Goal: Task Accomplishment & Management: Manage account settings

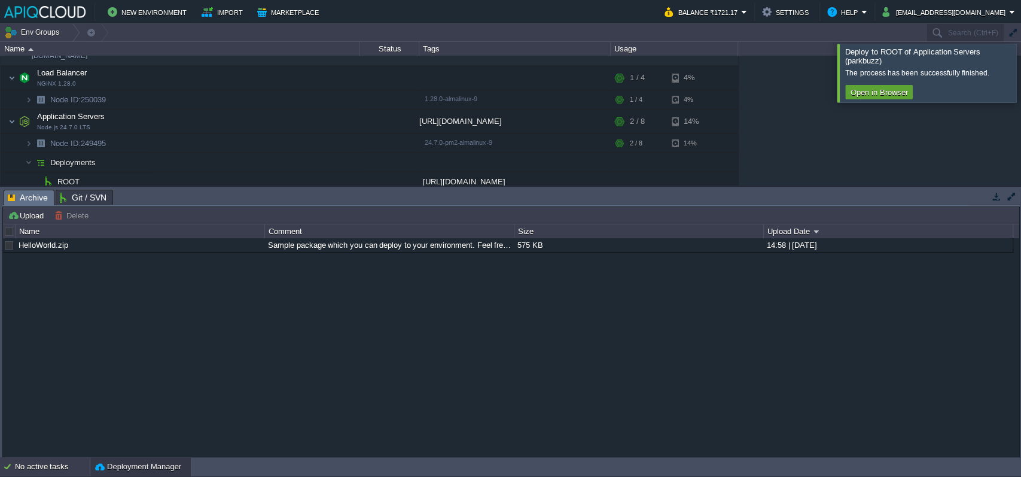
click at [18, 474] on div "No active tasks" at bounding box center [52, 466] width 75 height 19
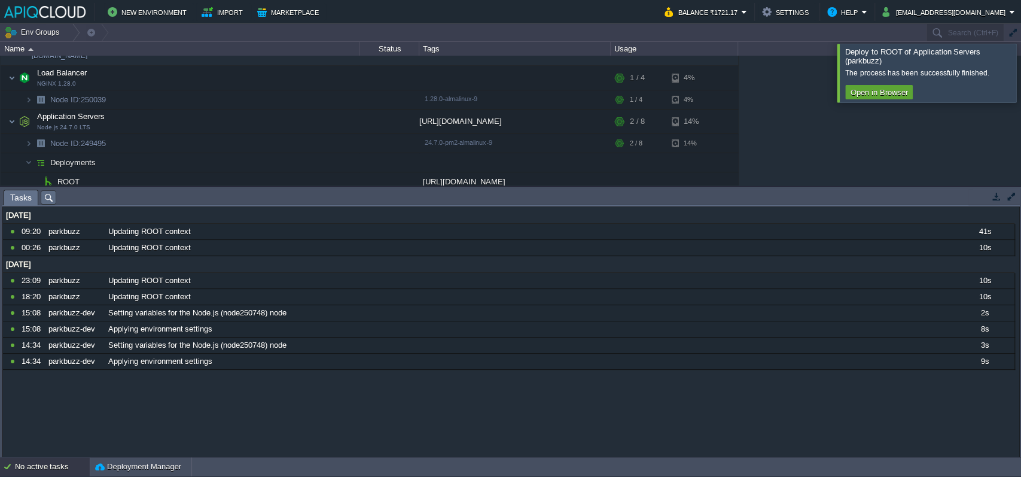
click at [224, 426] on div "[DATE] 10908509 09:20 parkbuzz Updating ROOT context 41s 1758133800000 10905338…" at bounding box center [511, 332] width 1016 height 250
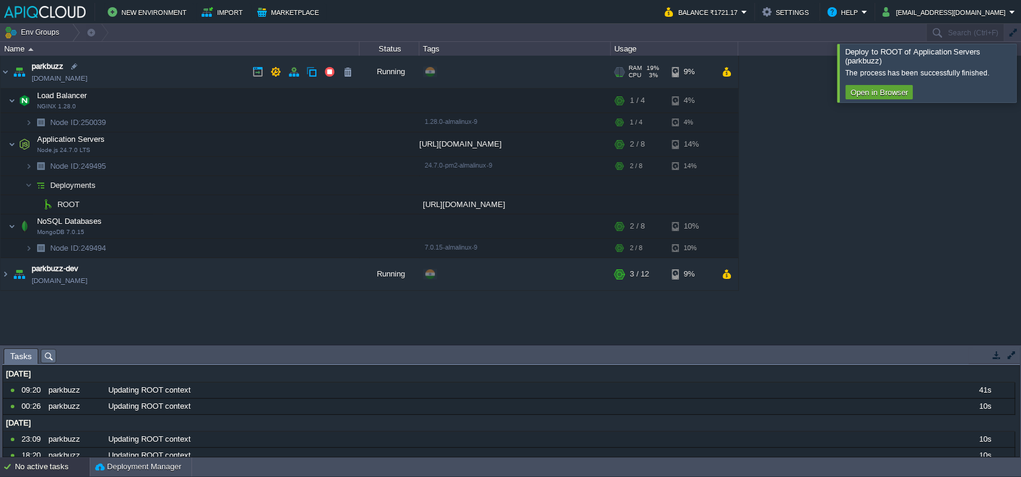
click at [11, 75] on img at bounding box center [19, 72] width 17 height 32
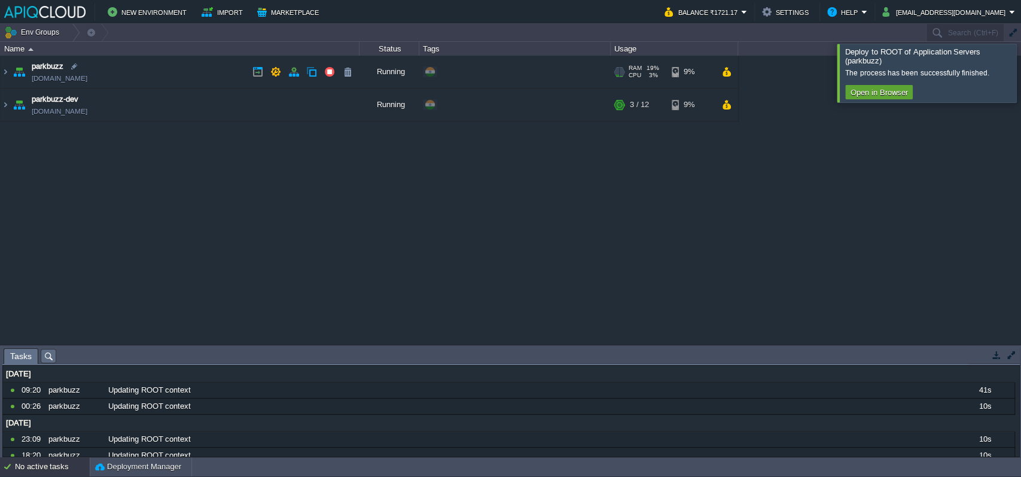
click at [11, 75] on img at bounding box center [19, 72] width 17 height 32
click at [3, 69] on img at bounding box center [6, 72] width 10 height 32
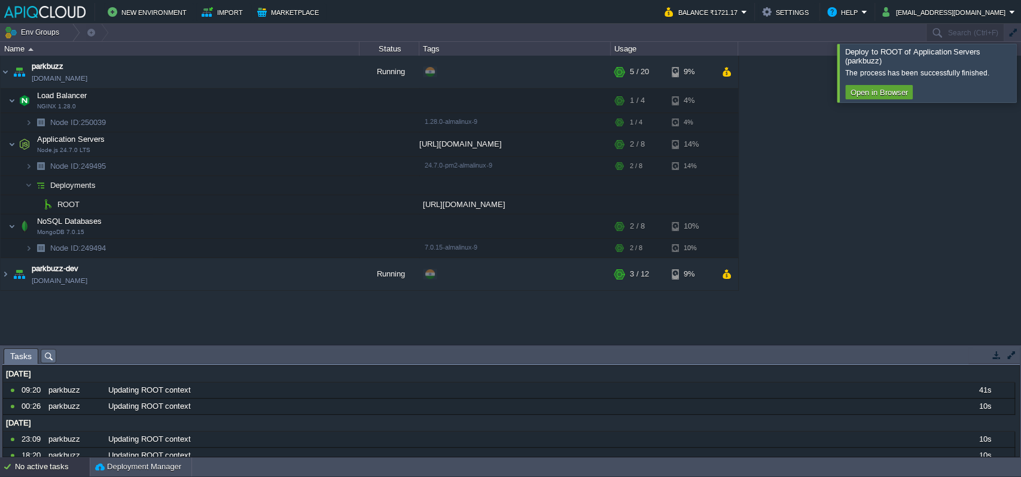
click at [1020, 73] on div at bounding box center [1035, 73] width 0 height 58
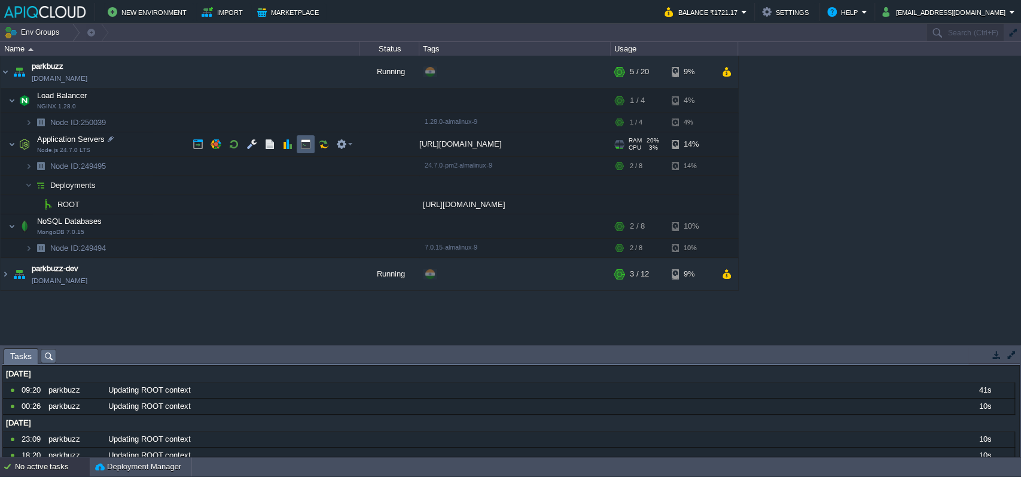
click at [304, 144] on button "button" at bounding box center [305, 144] width 11 height 11
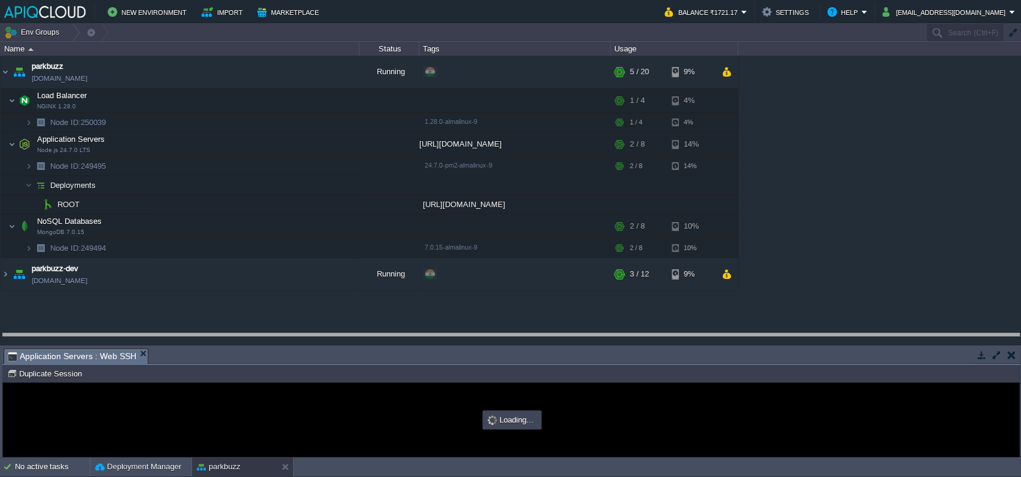
drag, startPoint x: 341, startPoint y: 350, endPoint x: 337, endPoint y: 276, distance: 74.3
click at [337, 276] on body "New Environment Import Marketplace Bonus ₹0.00 Upgrade Account Balance ₹1721.17…" at bounding box center [510, 238] width 1021 height 477
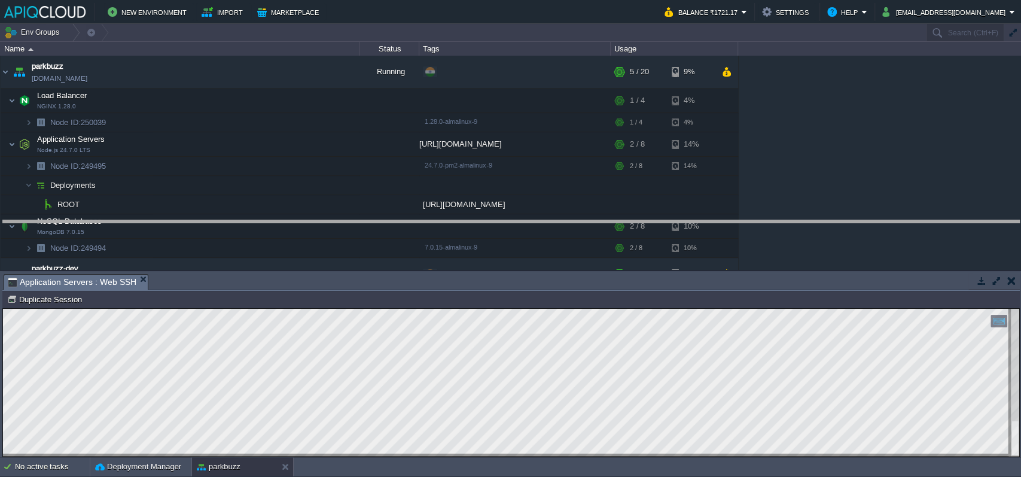
drag, startPoint x: 187, startPoint y: 285, endPoint x: 208, endPoint y: 135, distance: 152.2
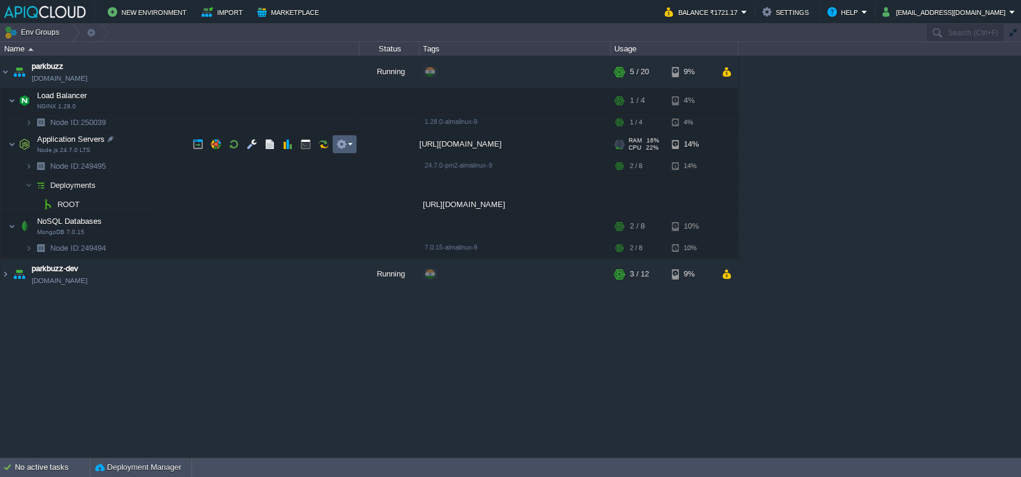
click at [346, 145] on button "button" at bounding box center [341, 144] width 11 height 11
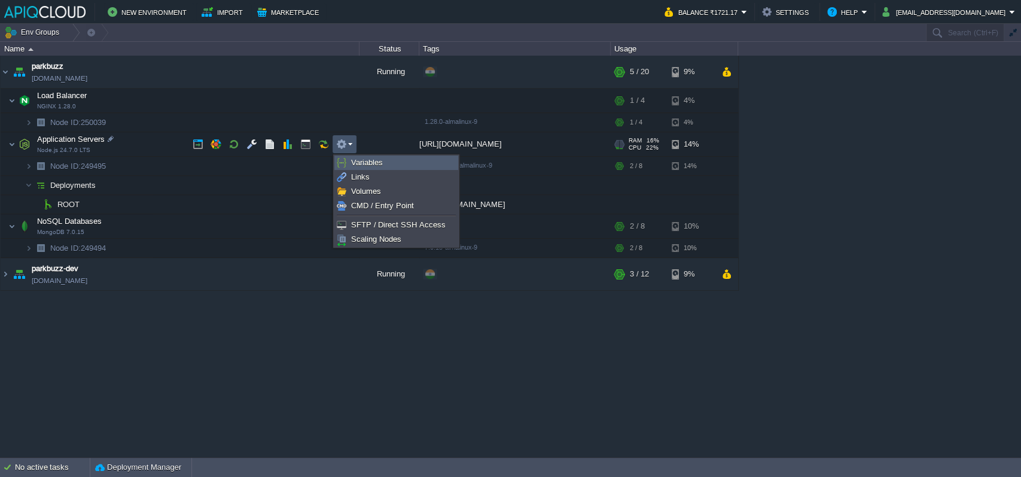
click at [360, 163] on span "Variables" at bounding box center [367, 162] width 32 height 9
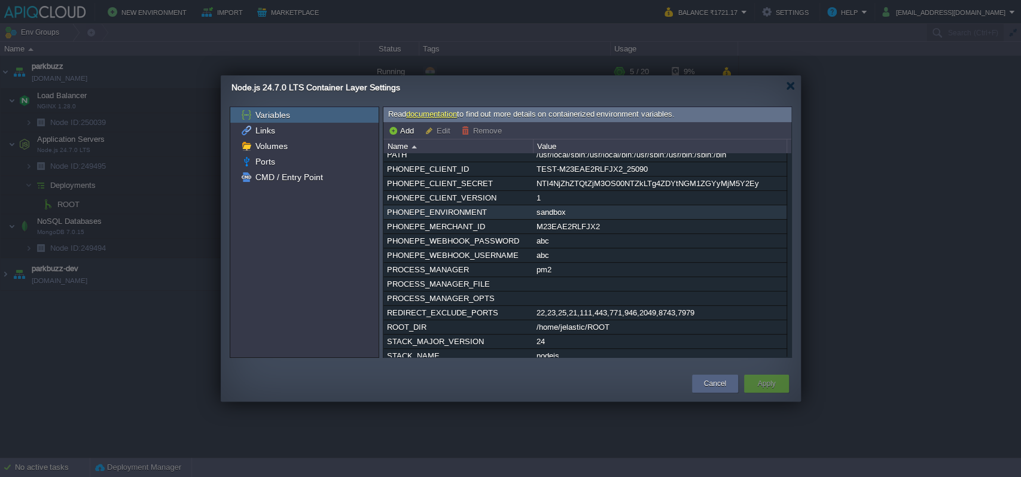
scroll to position [317, 0]
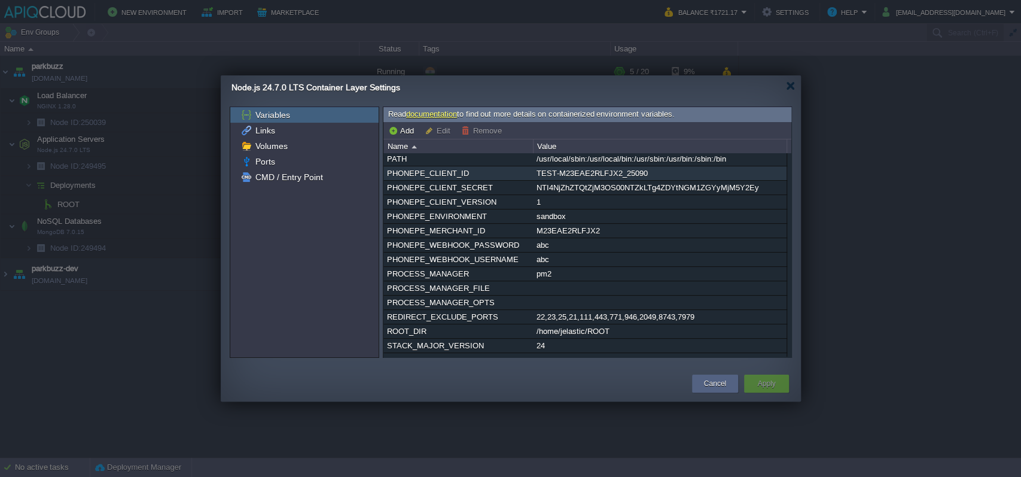
click at [612, 180] on div "TEST-M23EAE2RLFJX2_25090" at bounding box center [660, 173] width 252 height 14
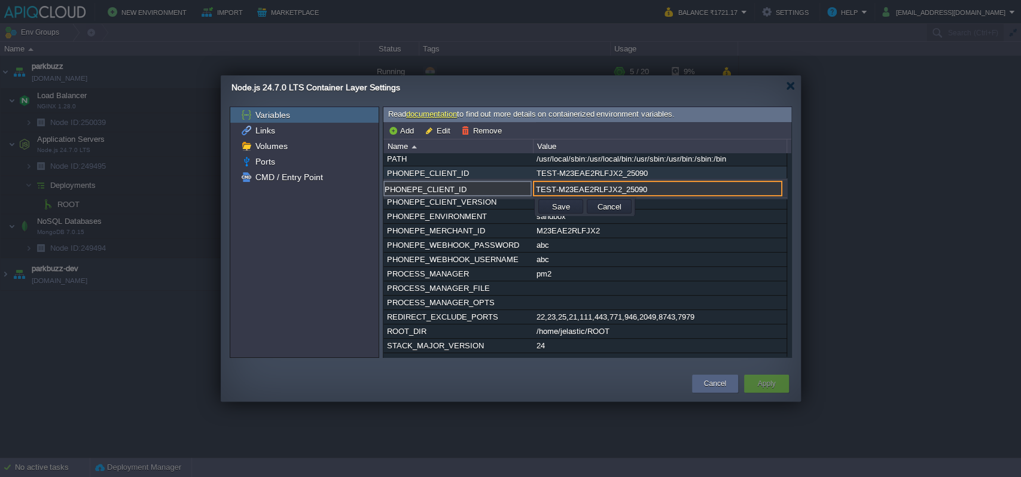
click at [608, 183] on input "TEST-M23EAE2RLFJX2_25090" at bounding box center [657, 189] width 249 height 16
paste input "SU2508301850232740112998"
type input "SU2508301850232740112998"
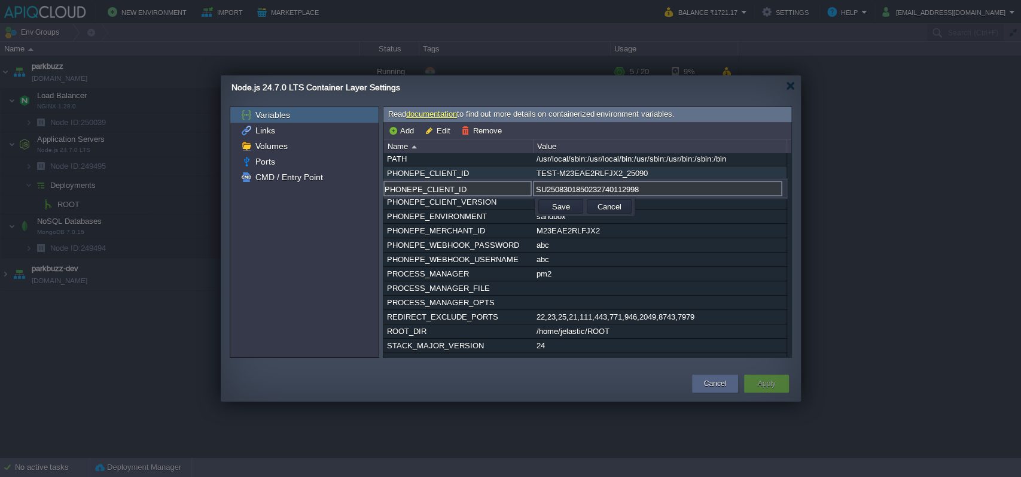
click at [694, 194] on div "NTI4NjZhZTQtZjM3OS00NTZkLTg4ZDYtNGM1ZGYyMjM5Y2Ey" at bounding box center [660, 188] width 252 height 14
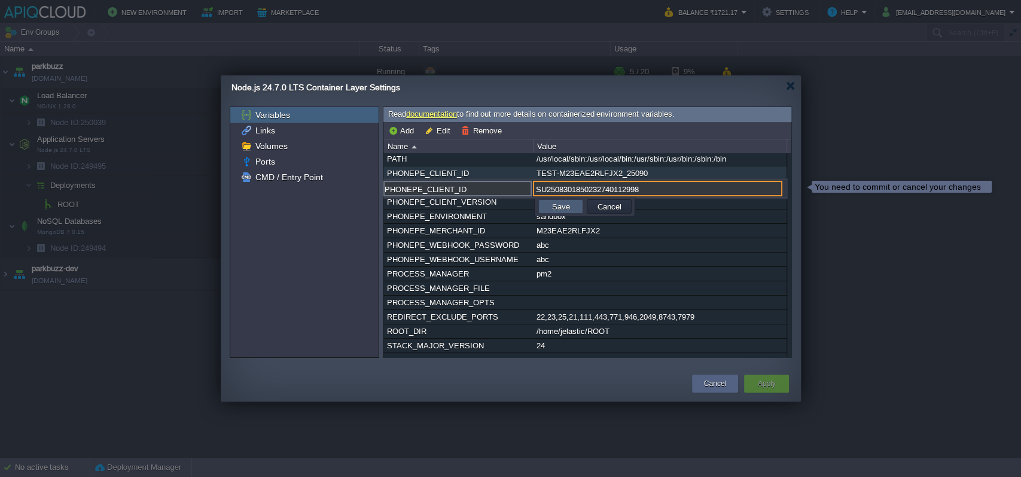
click at [547, 205] on td "Save" at bounding box center [560, 206] width 45 height 14
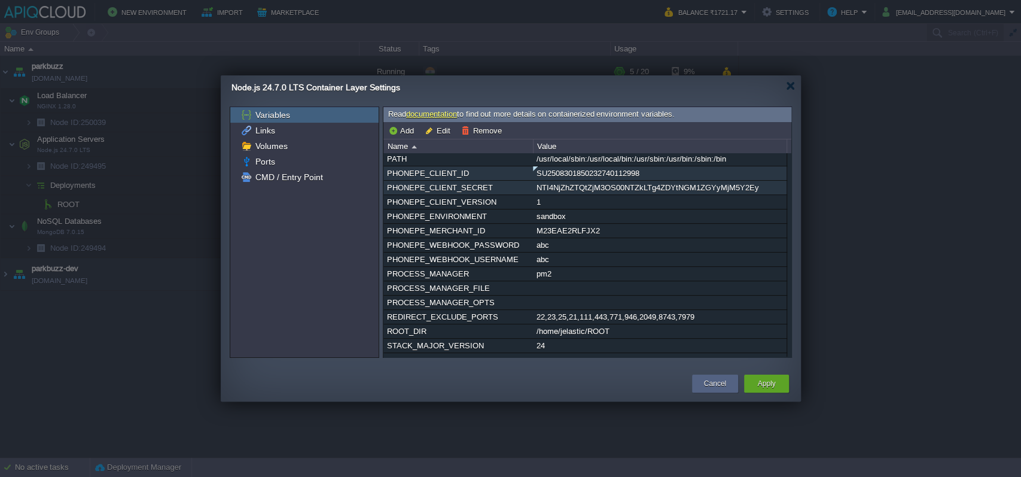
click at [571, 194] on div "NTI4NjZhZTQtZjM3OS00NTZkLTg4ZDYtNGM1ZGYyMjM5Y2Ey" at bounding box center [660, 188] width 252 height 14
type input "PHONEPE_CLIENT_SECRET"
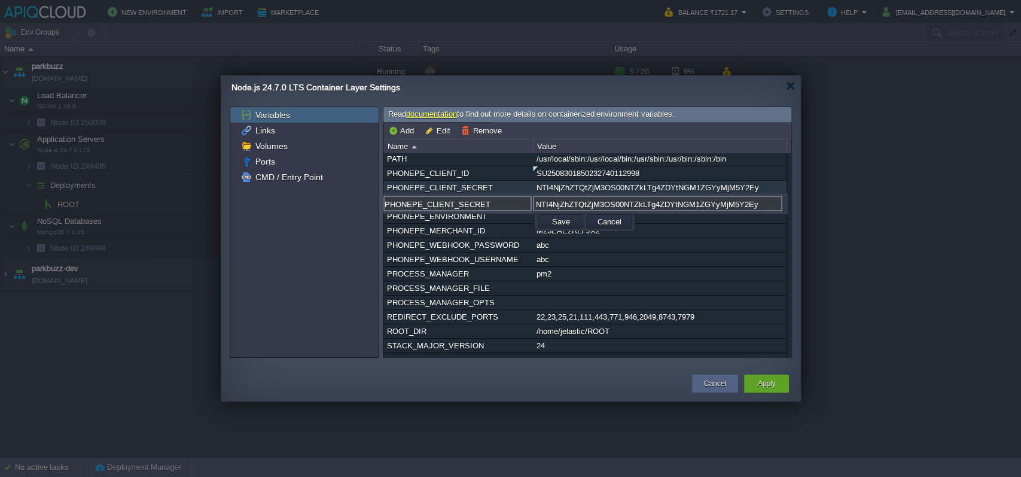
click at [571, 200] on input "NTI4NjZhZTQtZjM3OS00NTZkLTg4ZDYtNGM1ZGYyMjM5Y2Ey" at bounding box center [657, 204] width 249 height 16
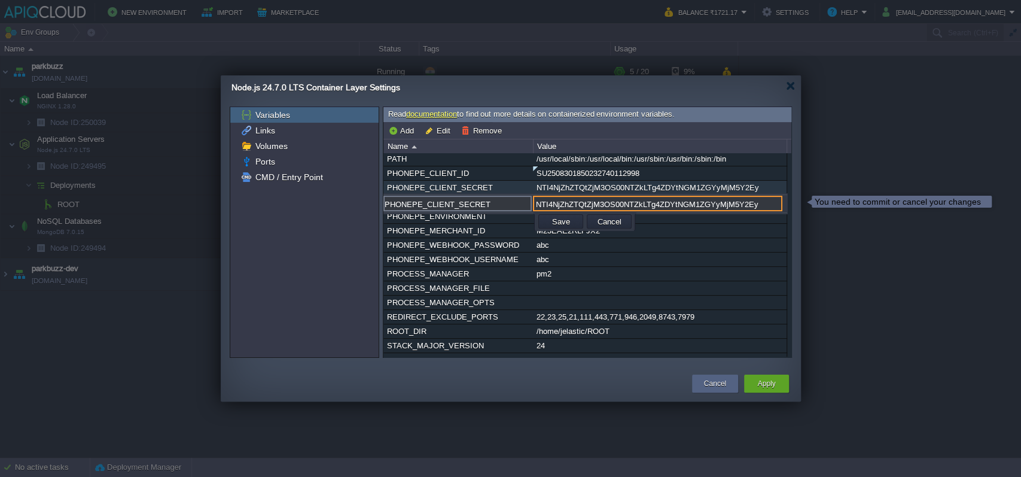
paste input "7296770a-cad5-40fd-929c-4094a826e9df"
type input "7296770a-cad5-40fd-929c-4094a826e9df"
click at [540, 218] on td "Save" at bounding box center [560, 221] width 45 height 14
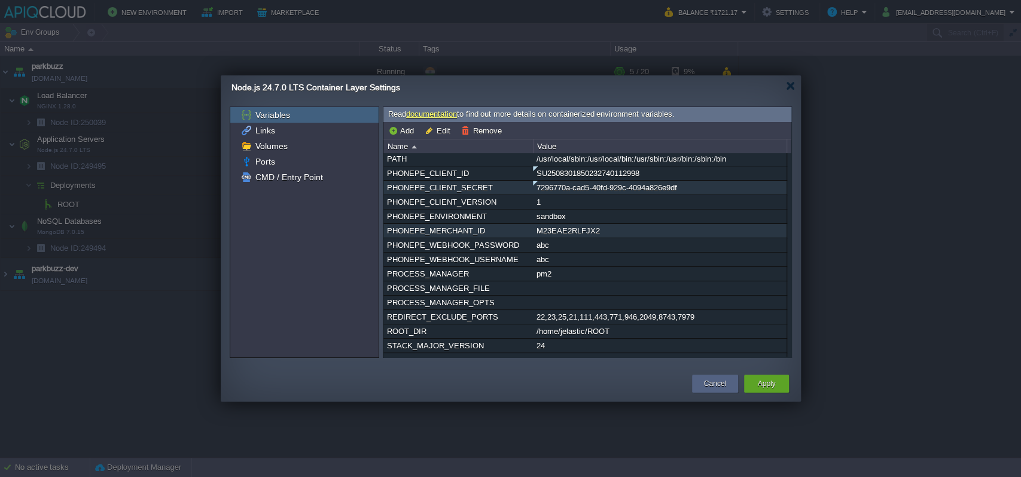
click at [646, 237] on div "M23EAE2RLFJX2" at bounding box center [660, 231] width 252 height 14
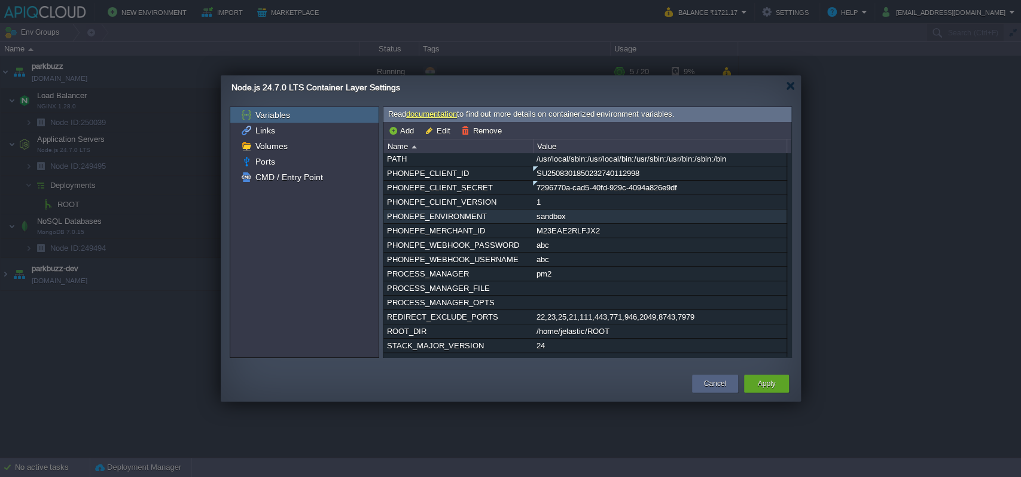
click at [632, 223] on div "sandbox" at bounding box center [660, 216] width 252 height 14
type input "PHONEPE_ENVIRONMENT"
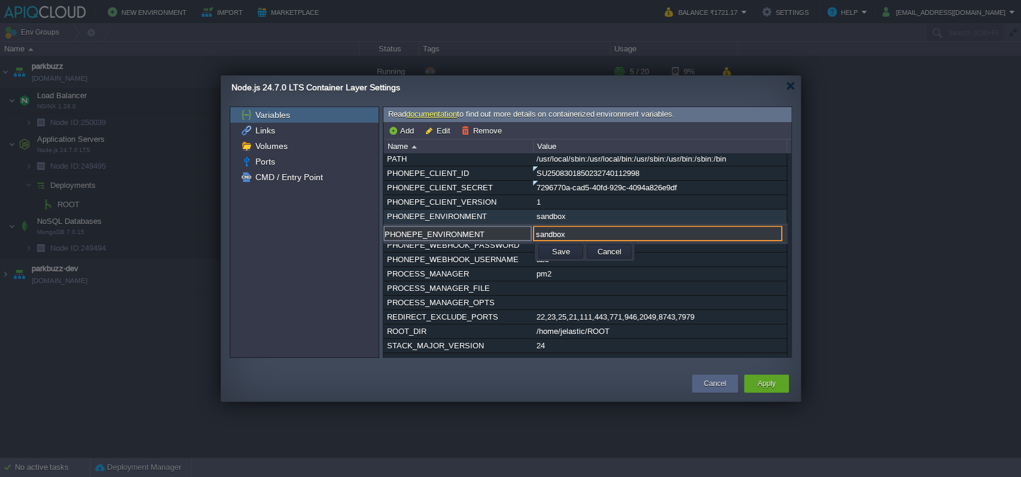
click at [632, 227] on input "sandbox" at bounding box center [657, 234] width 249 height 16
paste input "production2"
type input "production2"
click at [559, 244] on td "Save" at bounding box center [560, 251] width 45 height 14
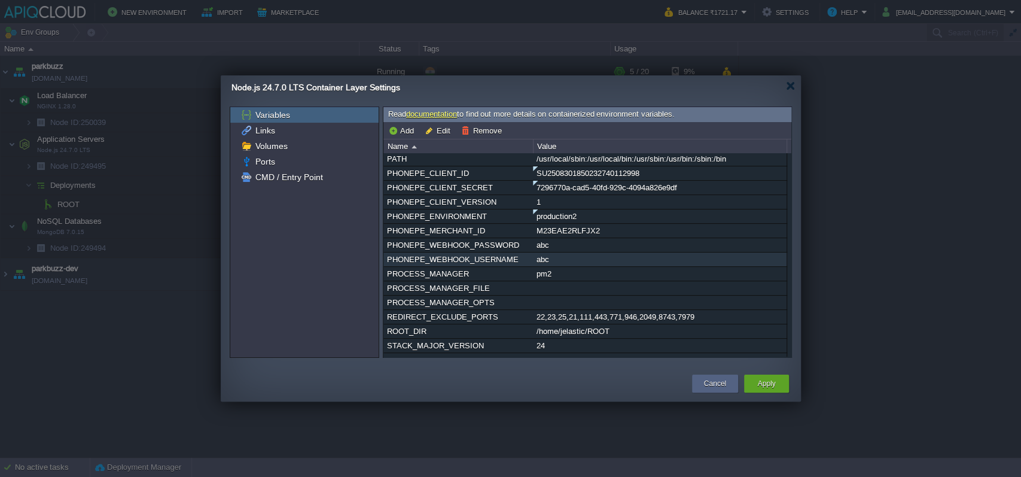
click at [560, 266] on div "abc" at bounding box center [660, 259] width 252 height 14
type input "PHONEPE_WEBHOOK_USERNAME"
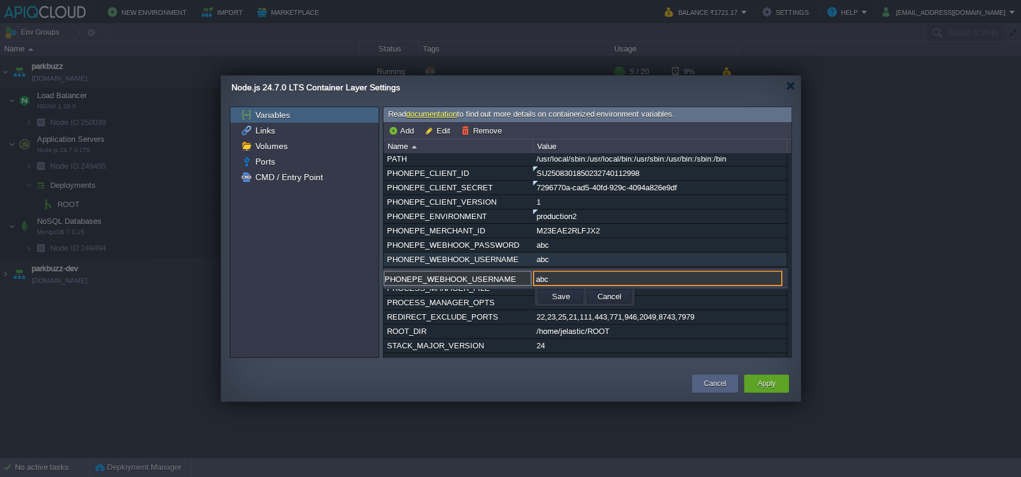
click at [560, 270] on input "abc" at bounding box center [657, 278] width 249 height 16
paste input "Topup"
type input "Topup"
click at [537, 299] on td "Save" at bounding box center [561, 296] width 48 height 18
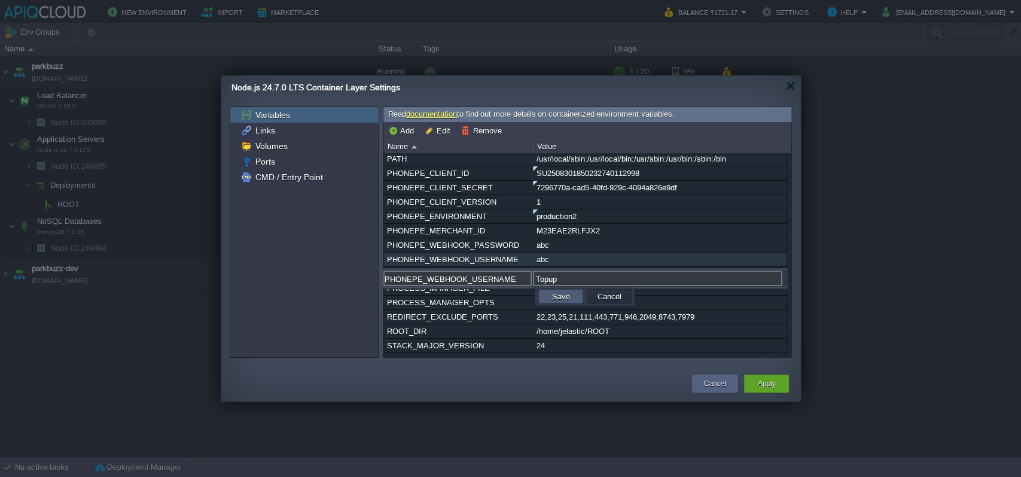
click at [543, 299] on td "Save" at bounding box center [560, 296] width 45 height 14
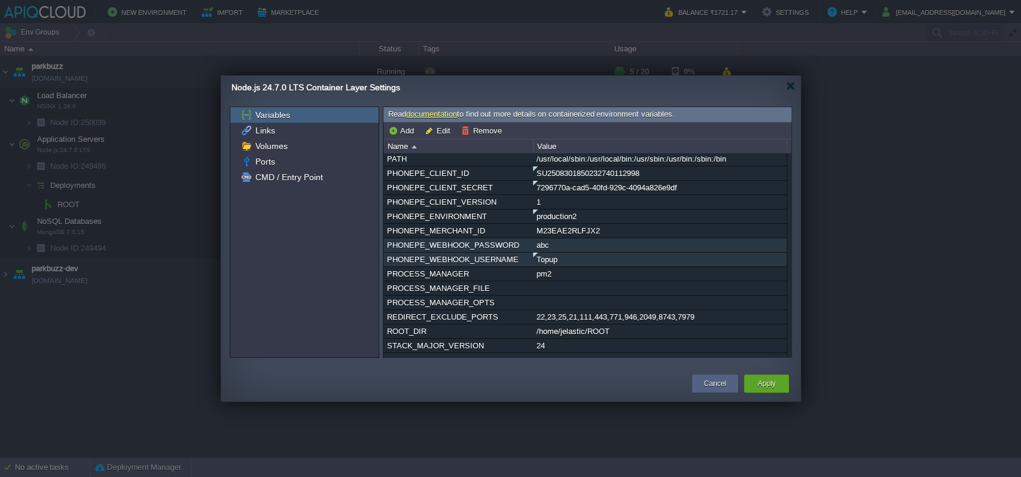
click at [636, 252] on div "abc" at bounding box center [660, 245] width 252 height 14
type input "PHONEPE_WEBHOOK_PASSWORD"
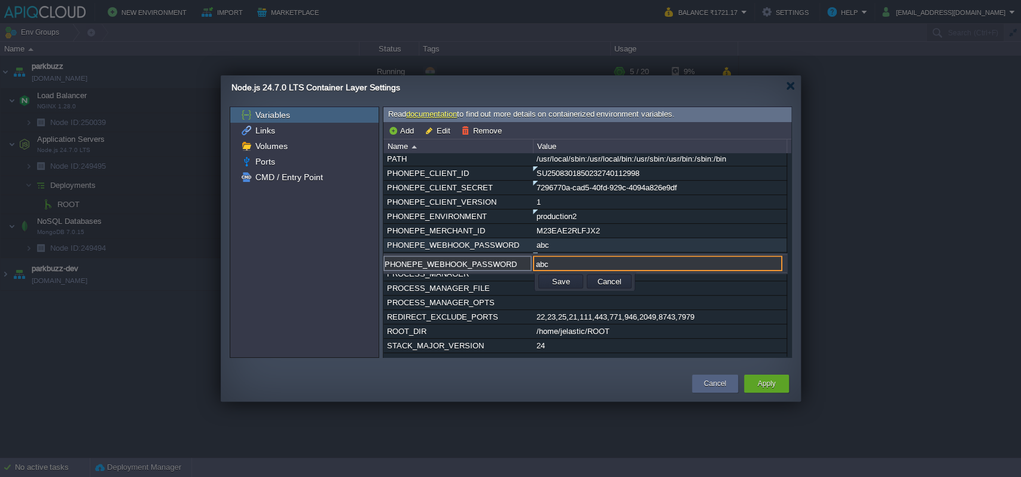
paste input "d3VmDKaJqKCyBaX"
type input "d3VmDKaJqKCyBaX"
click at [562, 280] on button "Save" at bounding box center [561, 281] width 25 height 11
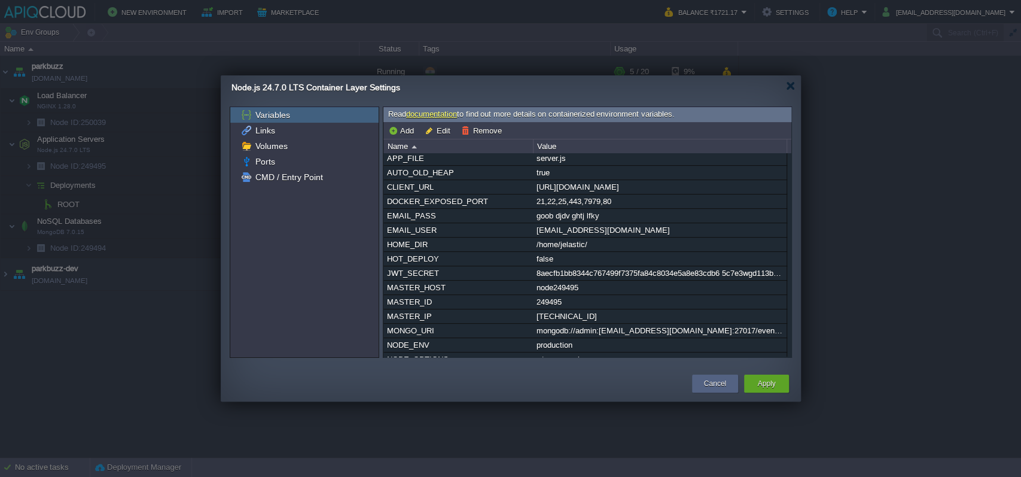
scroll to position [0, 0]
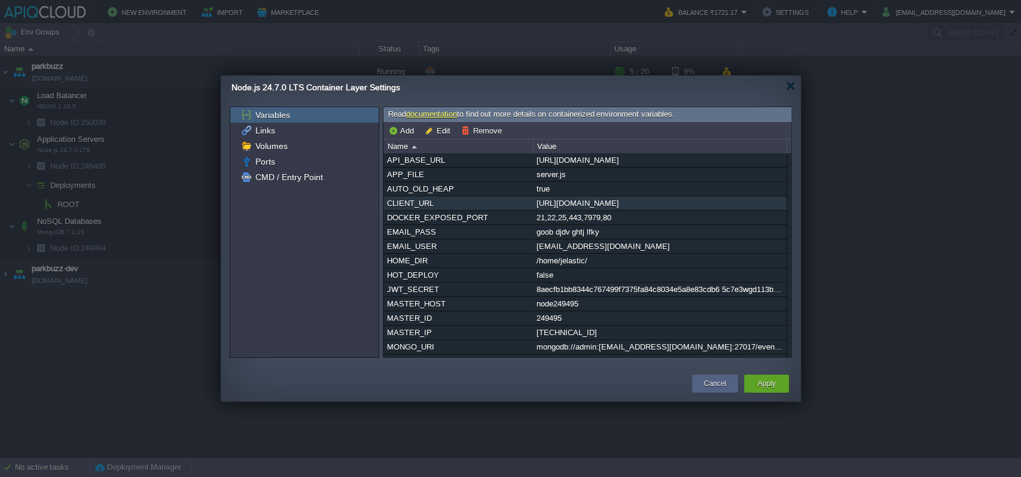
click at [593, 207] on div "[URL][DOMAIN_NAME]" at bounding box center [660, 203] width 252 height 14
type input "CLIENT_URL"
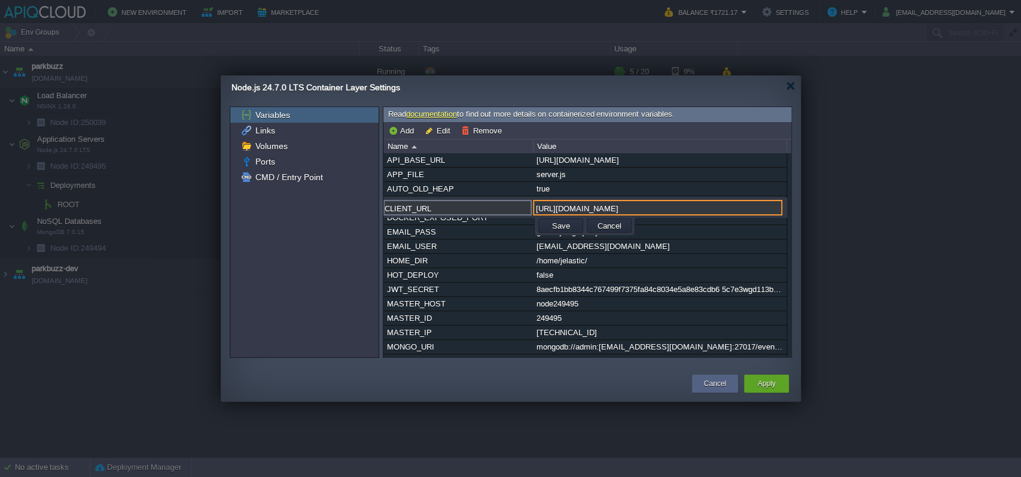
click at [593, 207] on input "[URL][DOMAIN_NAME]" at bounding box center [657, 208] width 249 height 16
paste input "[DOMAIN_NAME]"
type input "[URL][DOMAIN_NAME]"
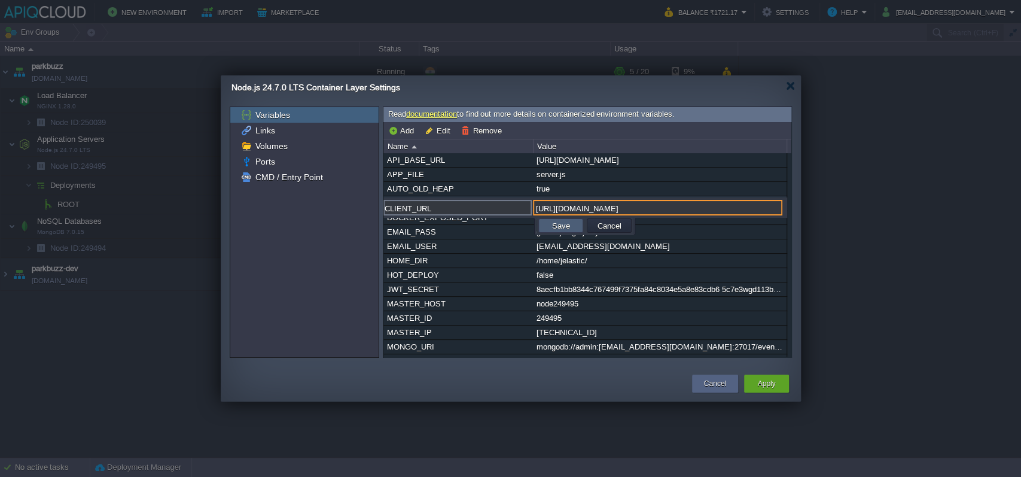
click at [568, 228] on button "Save" at bounding box center [561, 225] width 25 height 11
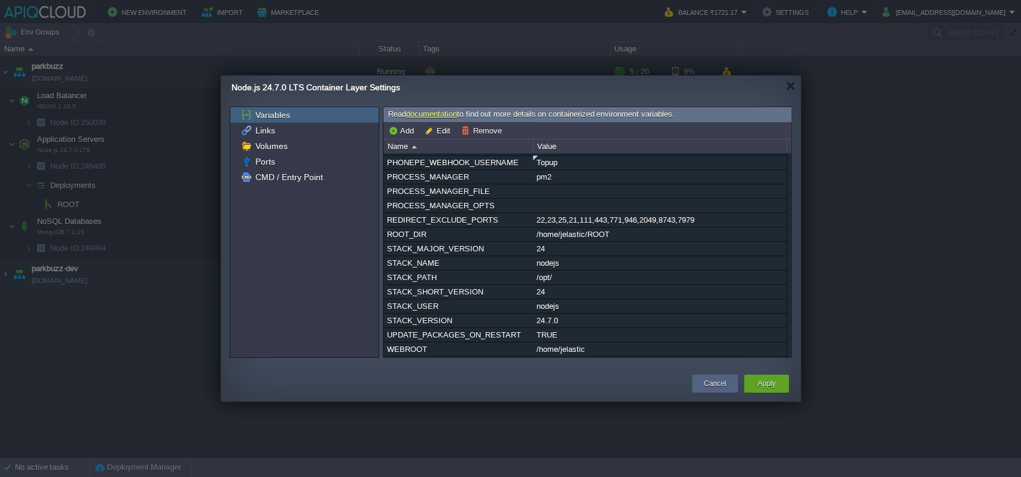
scroll to position [436, 0]
click at [765, 389] on div "Apply" at bounding box center [766, 383] width 27 height 18
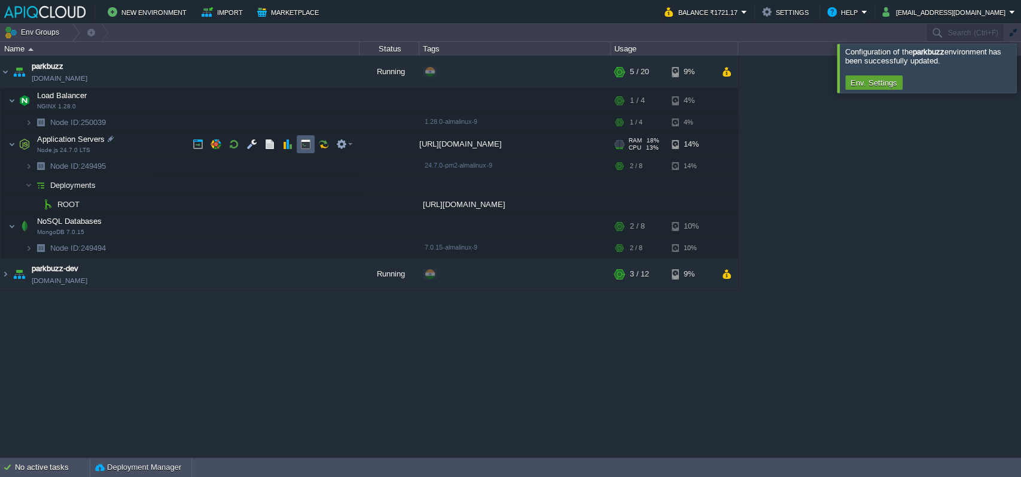
click at [310, 143] on button "button" at bounding box center [305, 144] width 11 height 11
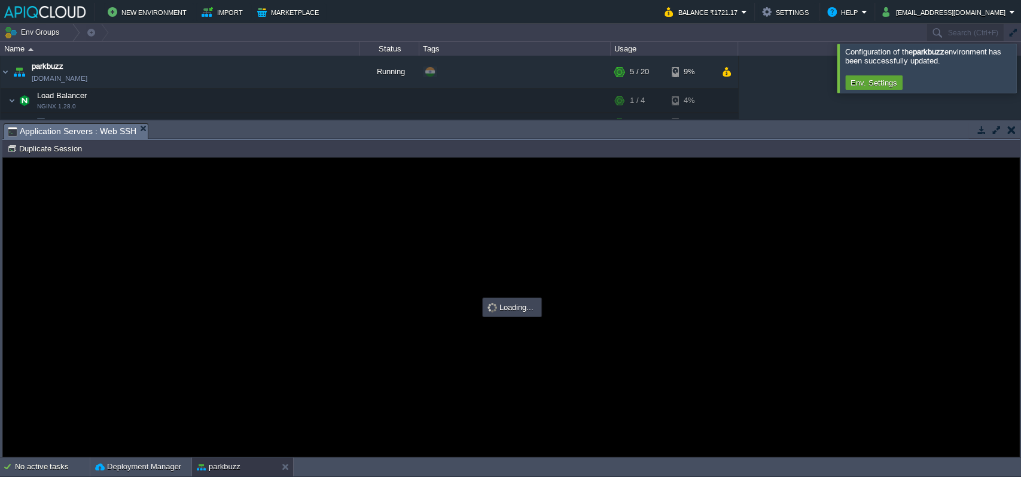
scroll to position [0, 0]
type input "#000000"
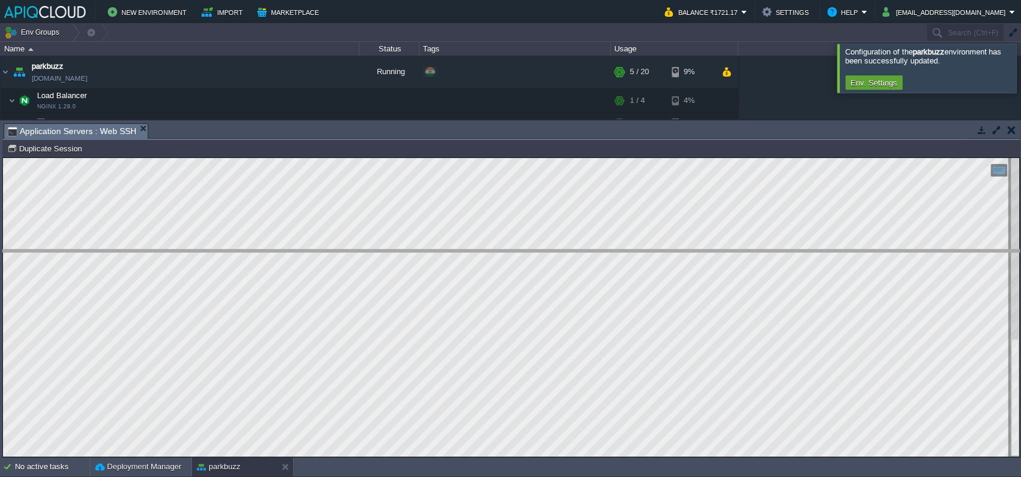
drag, startPoint x: 361, startPoint y: 132, endPoint x: 364, endPoint y: 144, distance: 11.8
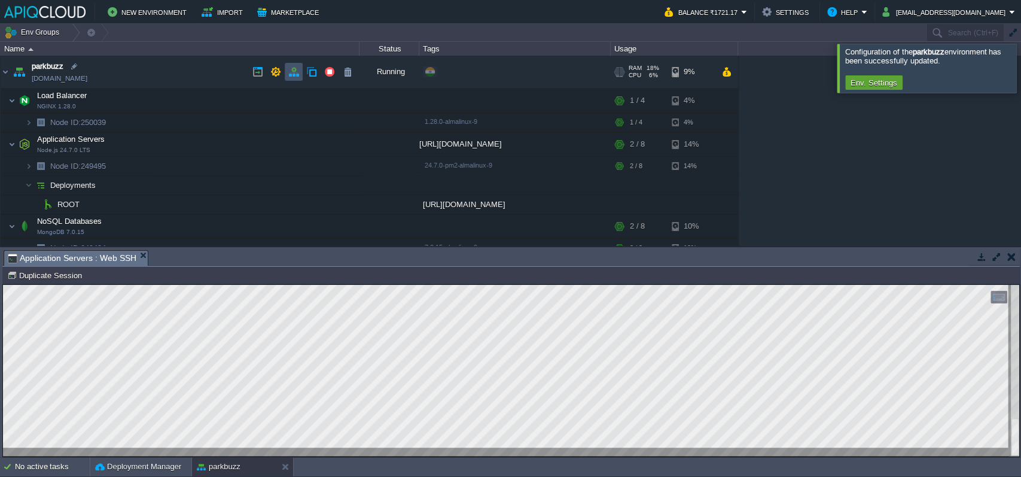
click at [298, 72] on button "button" at bounding box center [293, 71] width 11 height 11
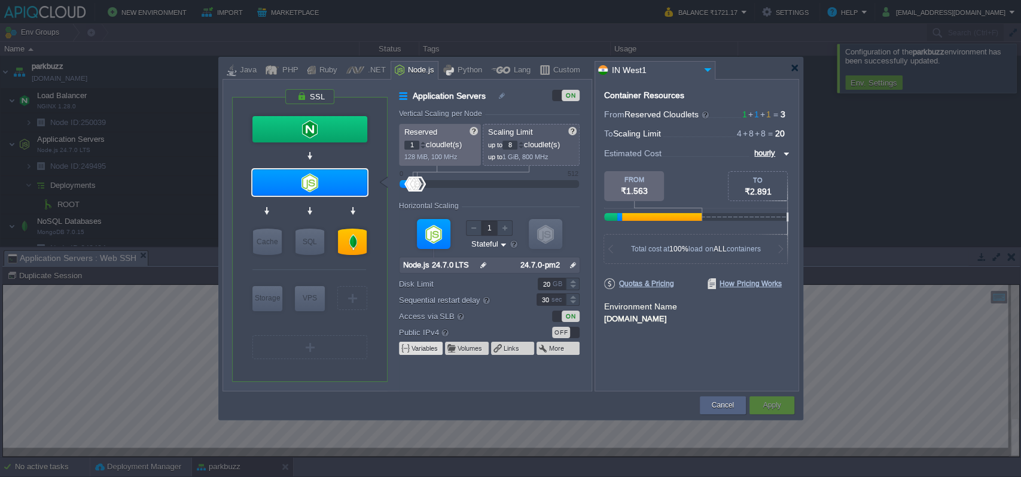
click at [429, 350] on button "Variables" at bounding box center [426, 348] width 28 height 10
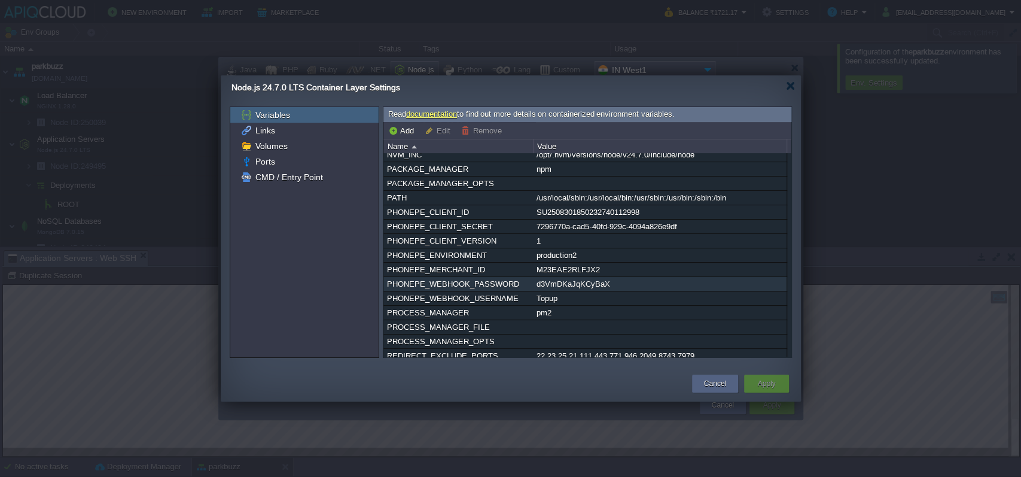
scroll to position [280, 0]
click at [787, 88] on div at bounding box center [790, 85] width 9 height 9
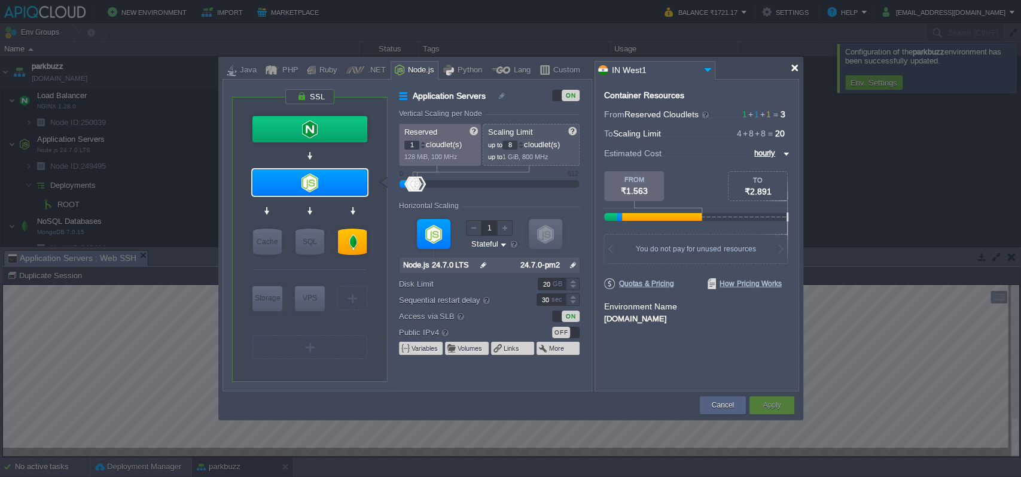
click at [794, 69] on div at bounding box center [794, 67] width 9 height 9
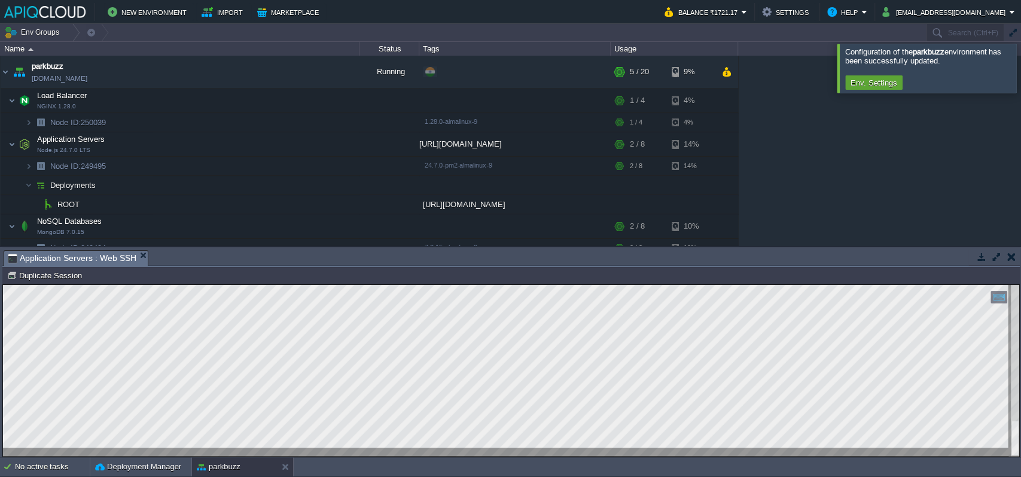
scroll to position [44, 0]
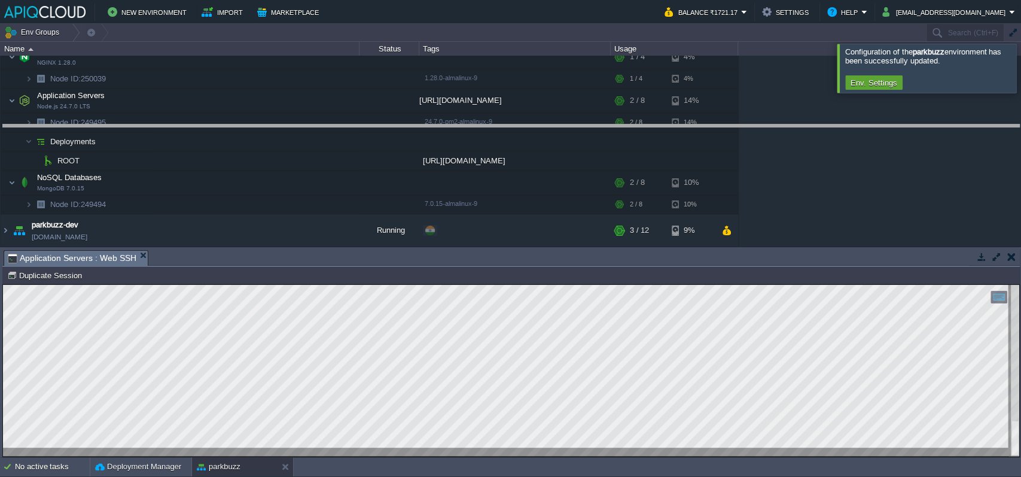
drag, startPoint x: 369, startPoint y: 256, endPoint x: 406, endPoint y: 132, distance: 129.7
